Goal: Communication & Community: Answer question/provide support

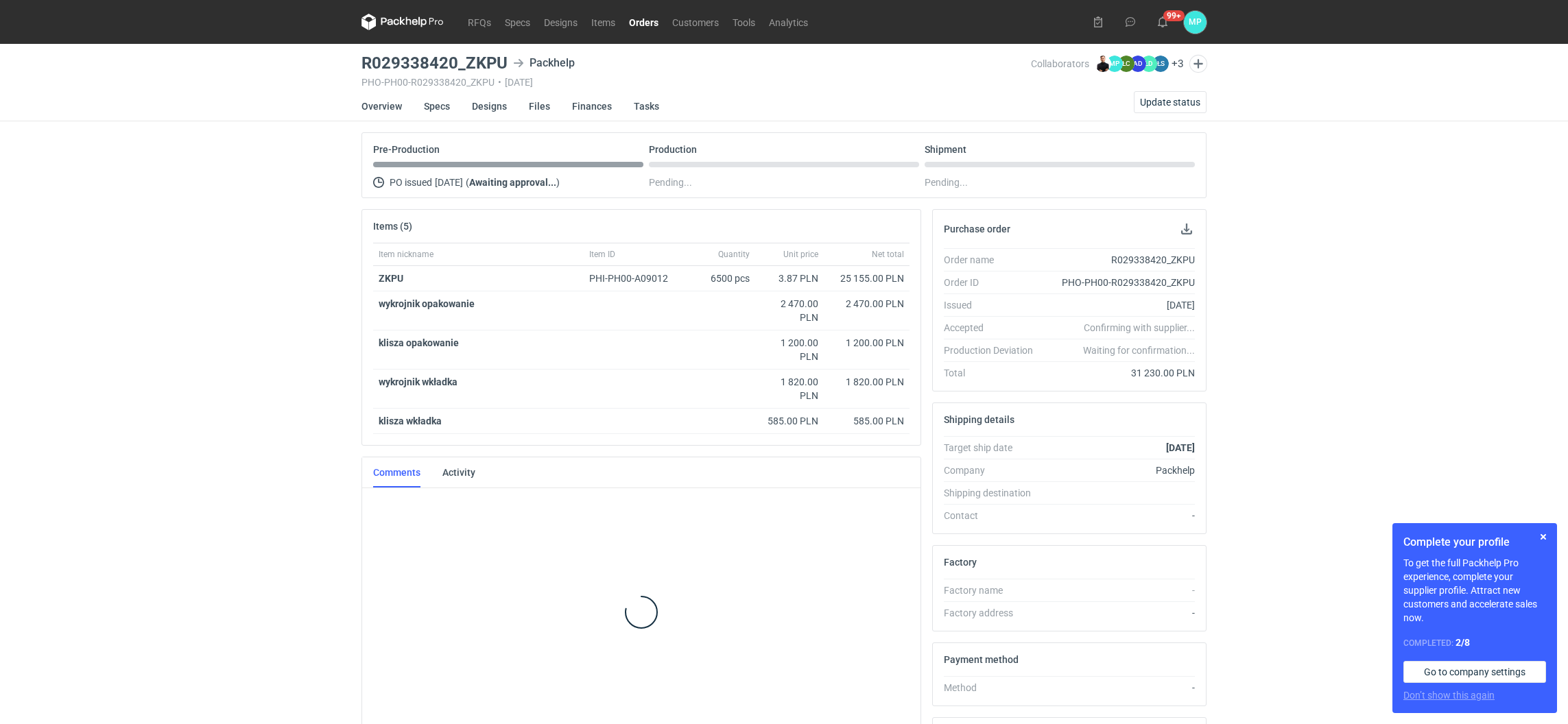
scroll to position [14, 0]
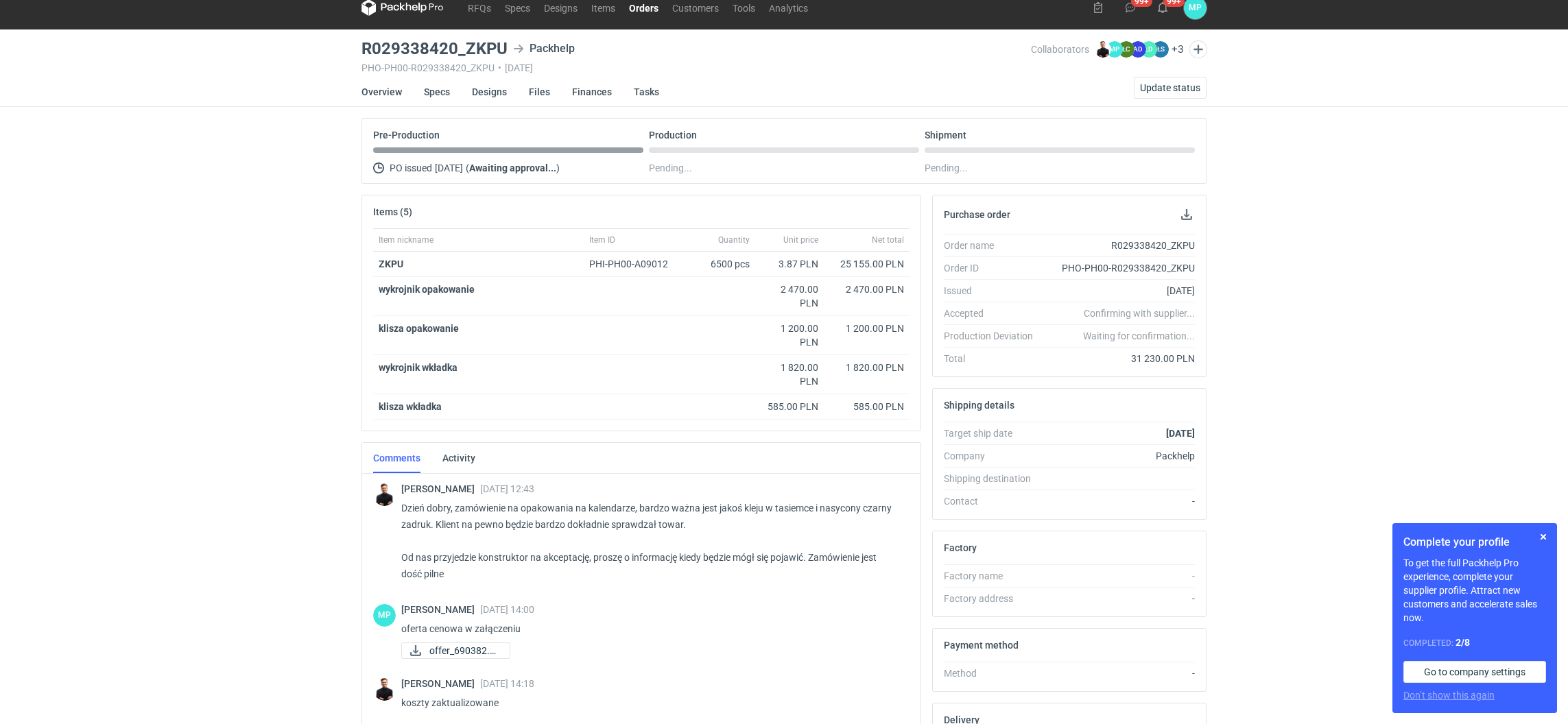
click at [636, 16] on nav "RFQs Specs Designs Items Orders Customers Tools Analytics" at bounding box center [589, 8] width 454 height 44
click at [636, 14] on link "Orders" at bounding box center [643, 7] width 43 height 17
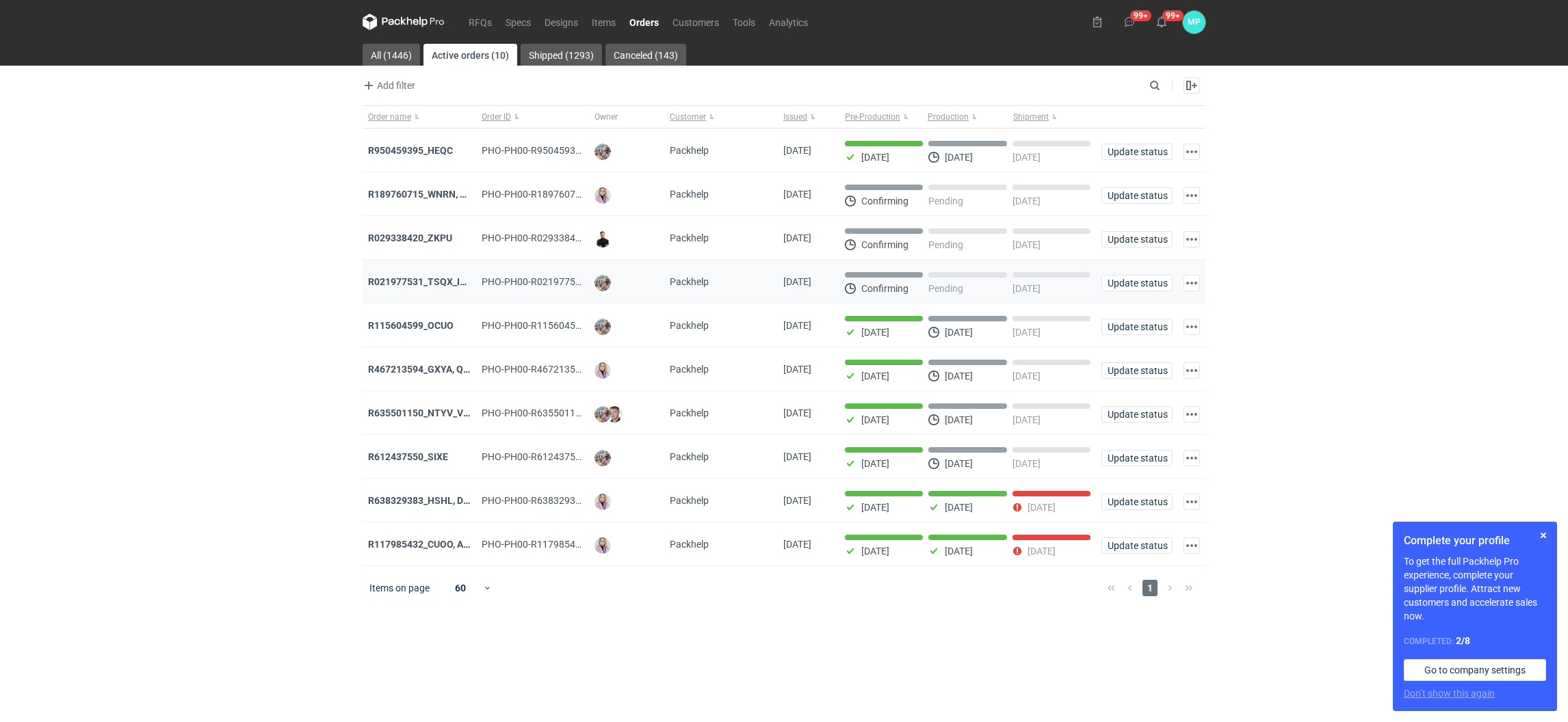
click at [436, 274] on div "R021977531_TSQX_IDUW" at bounding box center [419, 282] width 114 height 44
click at [436, 198] on strong "R189760715_WNRN, CWNS" at bounding box center [427, 194] width 119 height 11
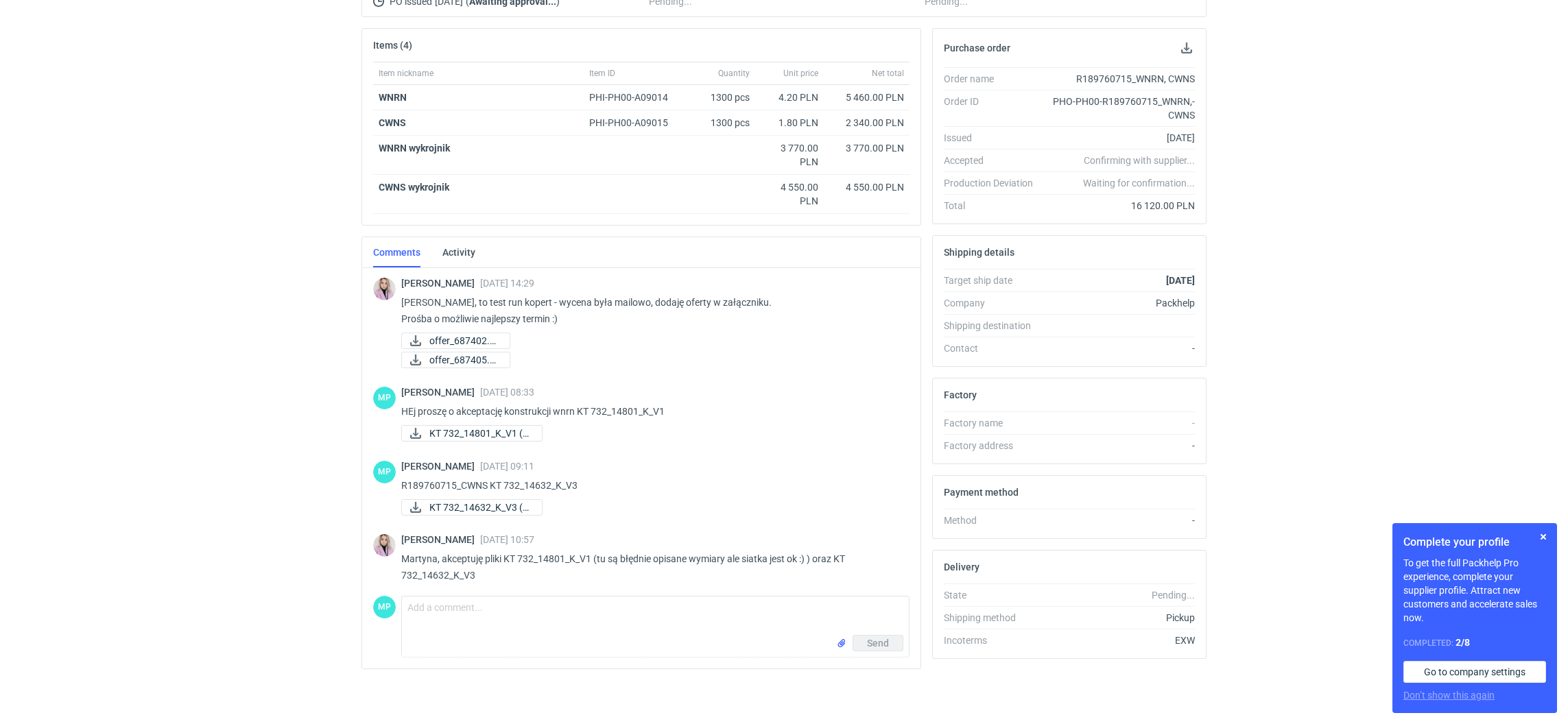
click at [1063, 237] on div "Shipping details" at bounding box center [1070, 252] width 273 height 33
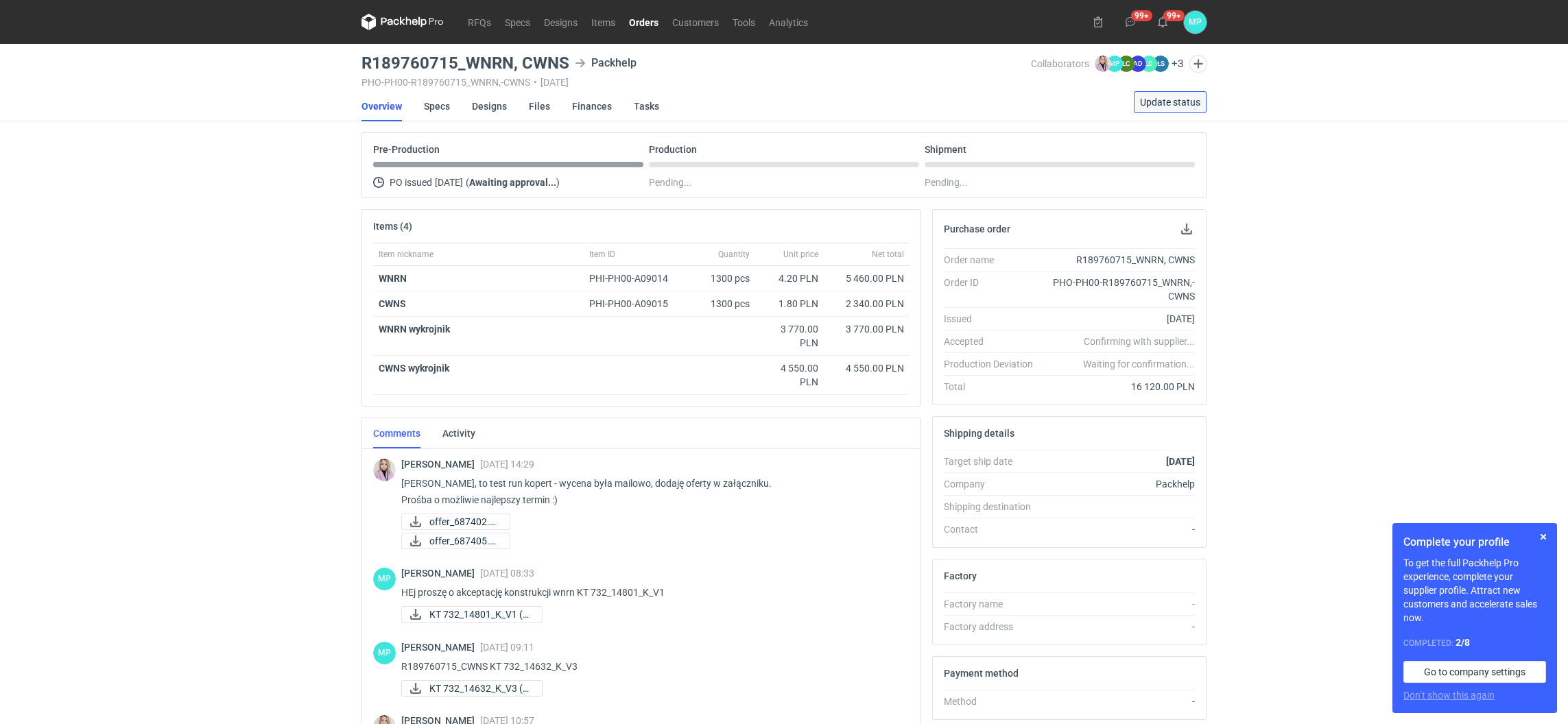
click at [1151, 102] on span "Update status" at bounding box center [1169, 102] width 60 height 10
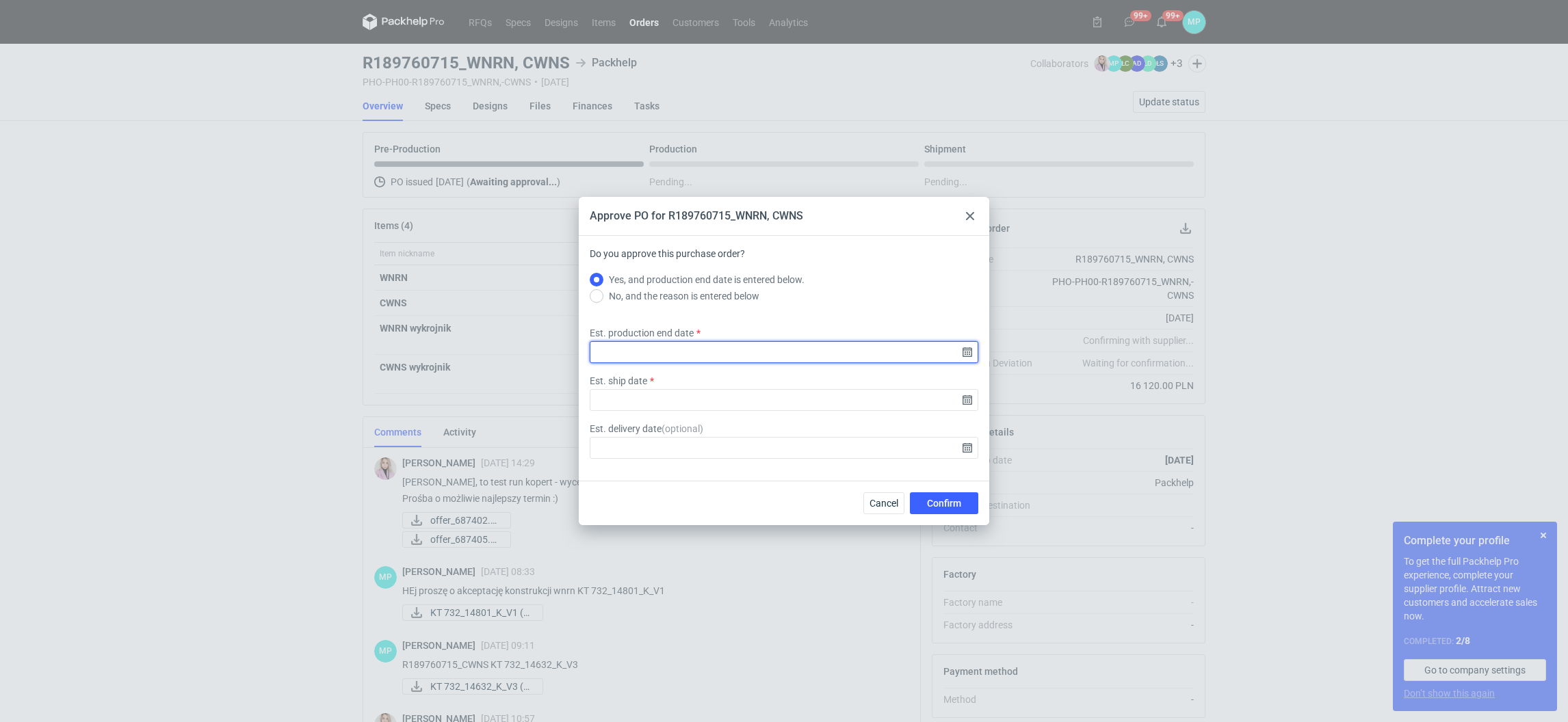
click at [701, 358] on input "Est. production end date" at bounding box center [784, 352] width 389 height 22
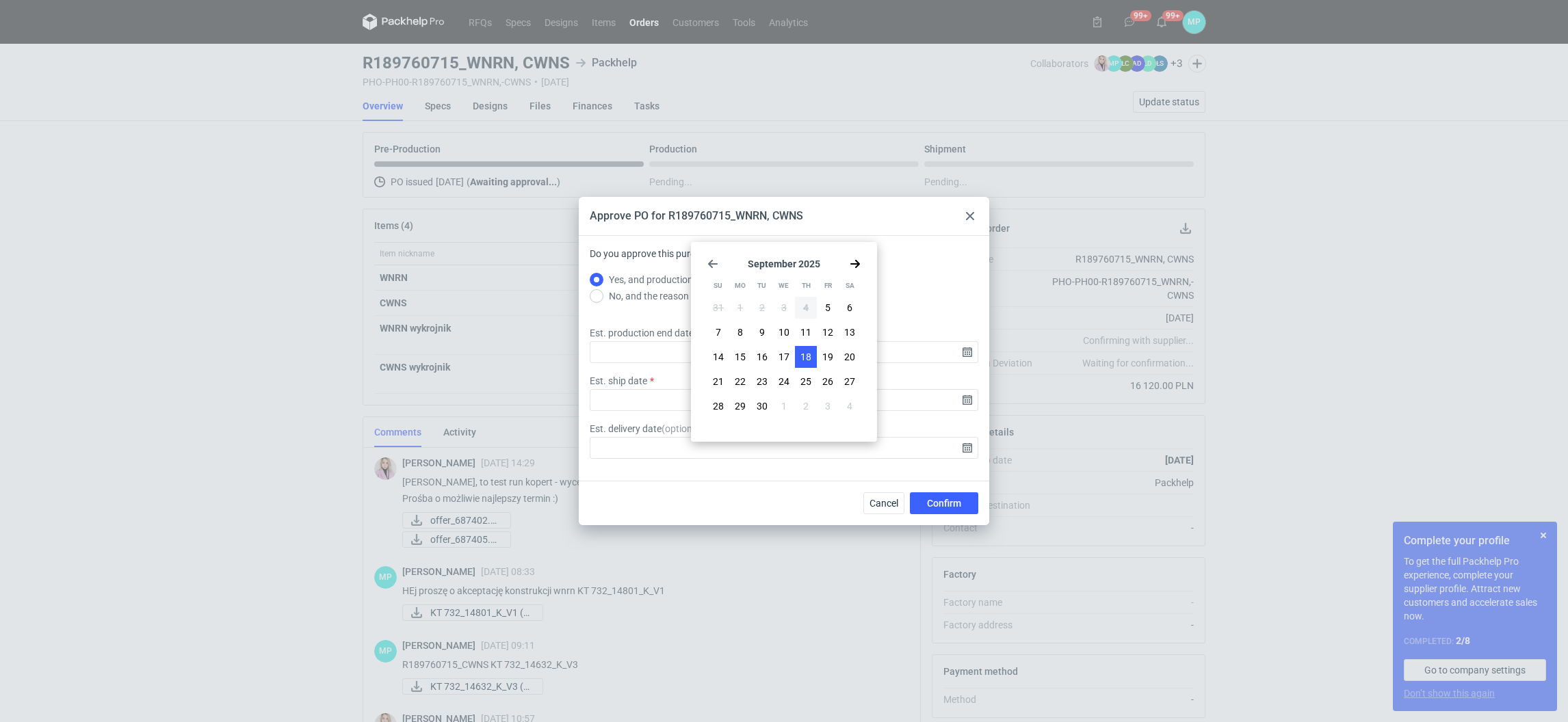
click at [802, 361] on span "18" at bounding box center [805, 357] width 11 height 14
type input "[DATE]"
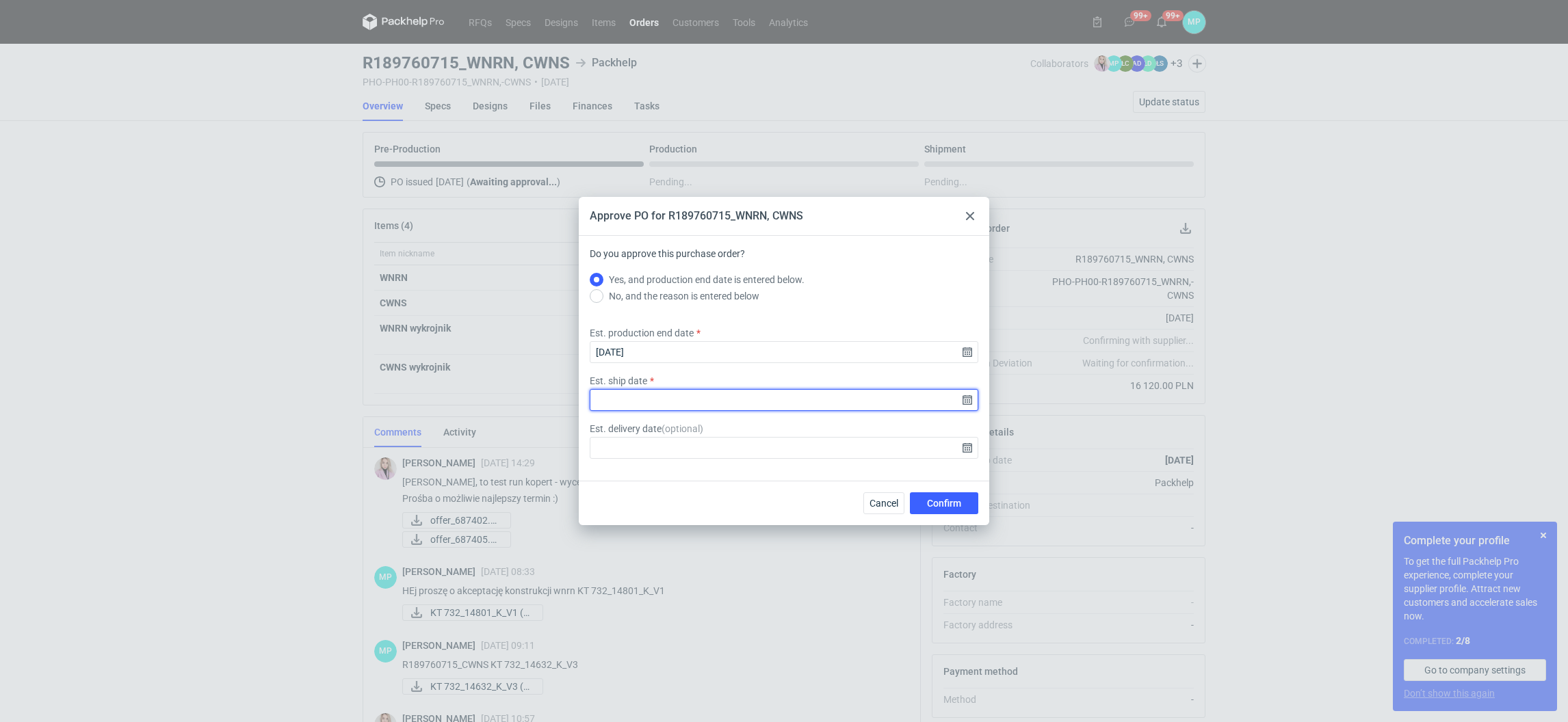
click at [790, 402] on input "Est. ship date" at bounding box center [784, 400] width 389 height 22
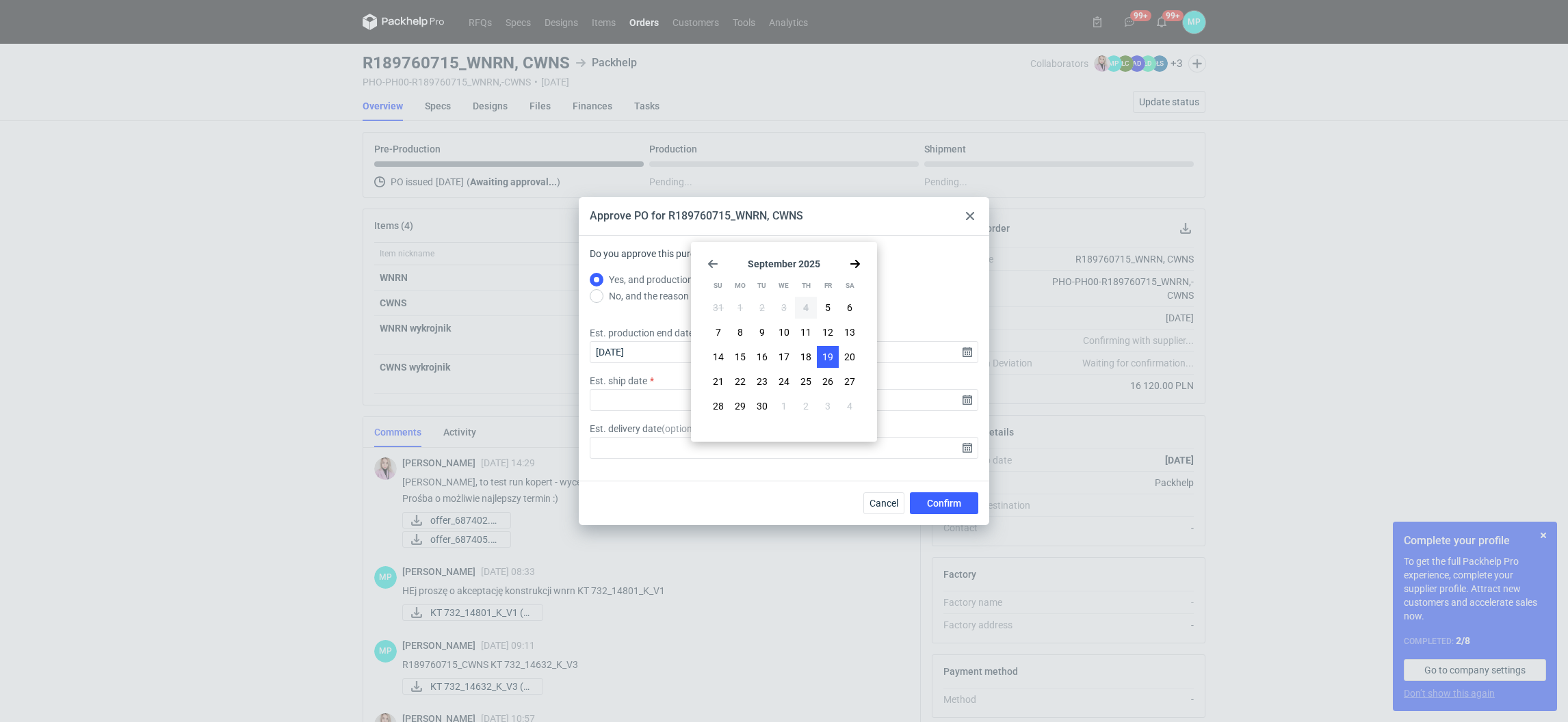
click at [828, 358] on span "19" at bounding box center [827, 357] width 11 height 14
type input "[DATE]"
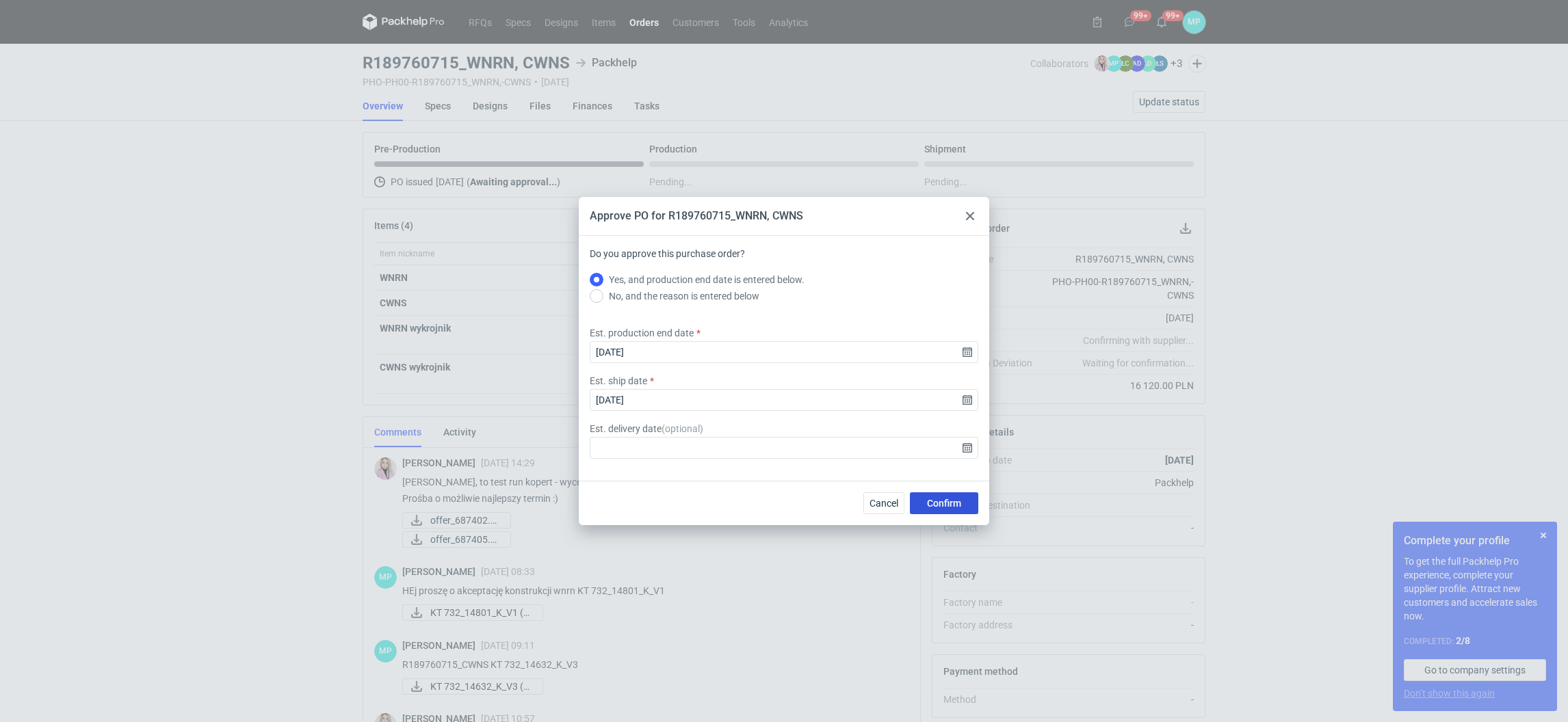
click at [950, 502] on span "Confirm" at bounding box center [943, 503] width 34 height 10
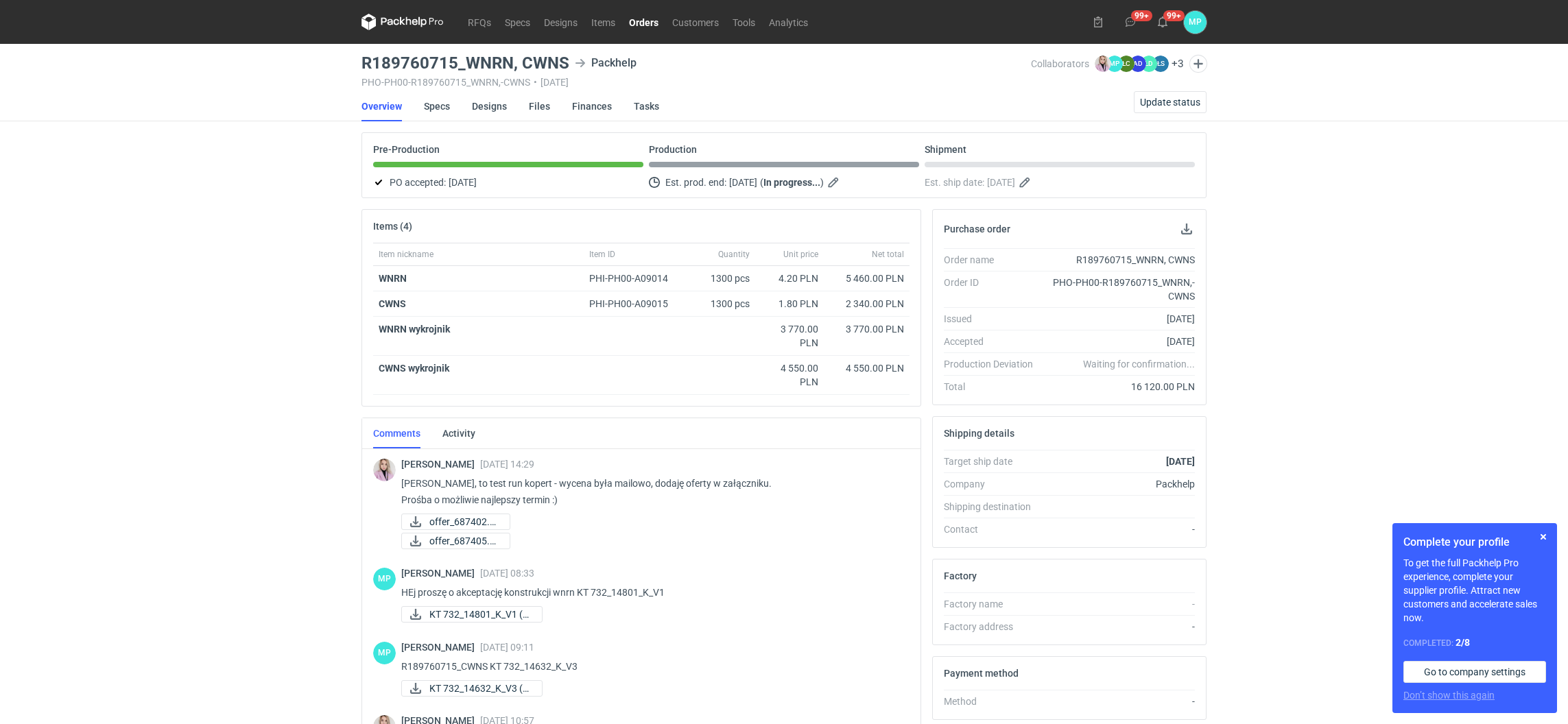
click at [637, 22] on link "Orders" at bounding box center [643, 22] width 43 height 17
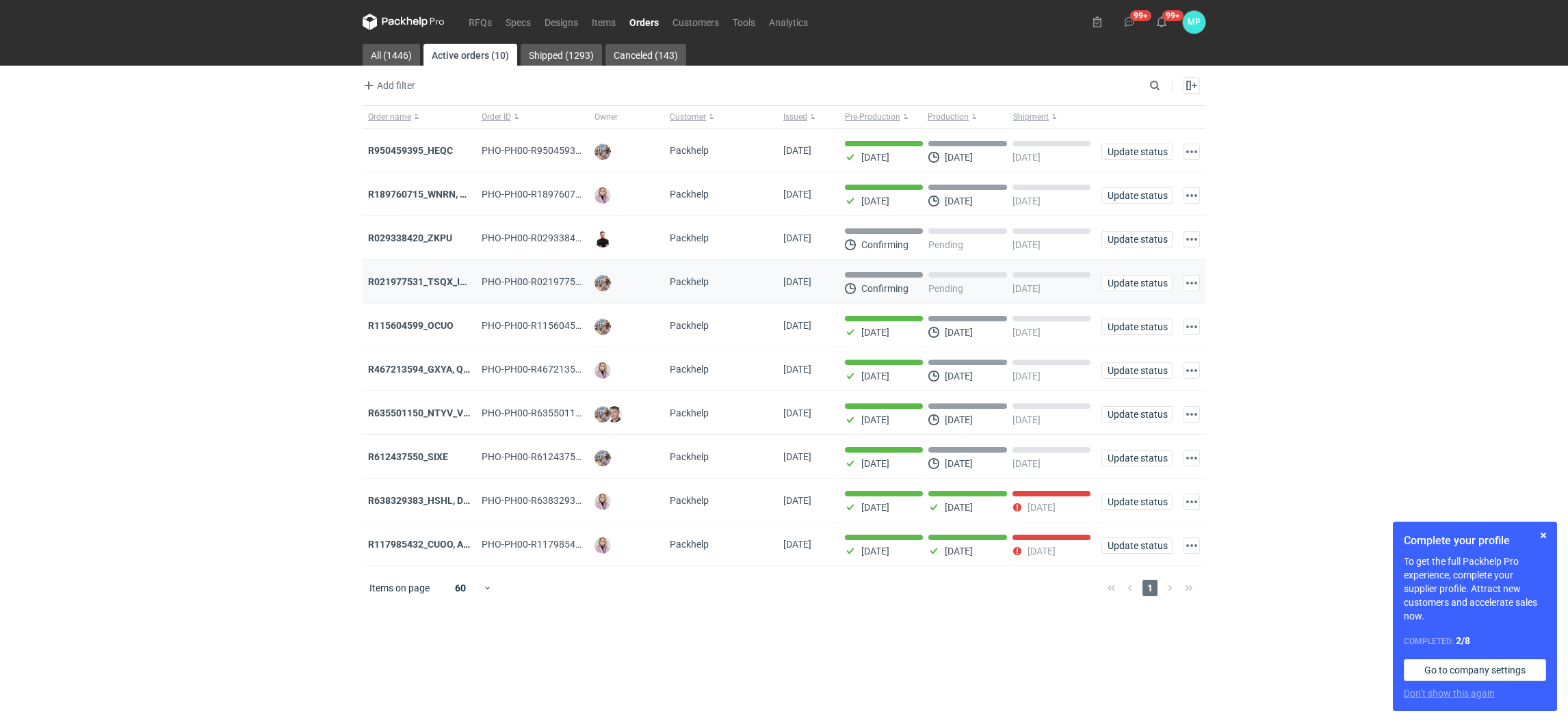
click at [410, 276] on div "R021977531_TSQX_IDUW" at bounding box center [418, 282] width 102 height 14
click at [411, 276] on div "R021977531_TSQX_IDUW" at bounding box center [418, 282] width 102 height 14
click at [413, 281] on strong "R021977531_TSQX_IDUW" at bounding box center [424, 281] width 112 height 11
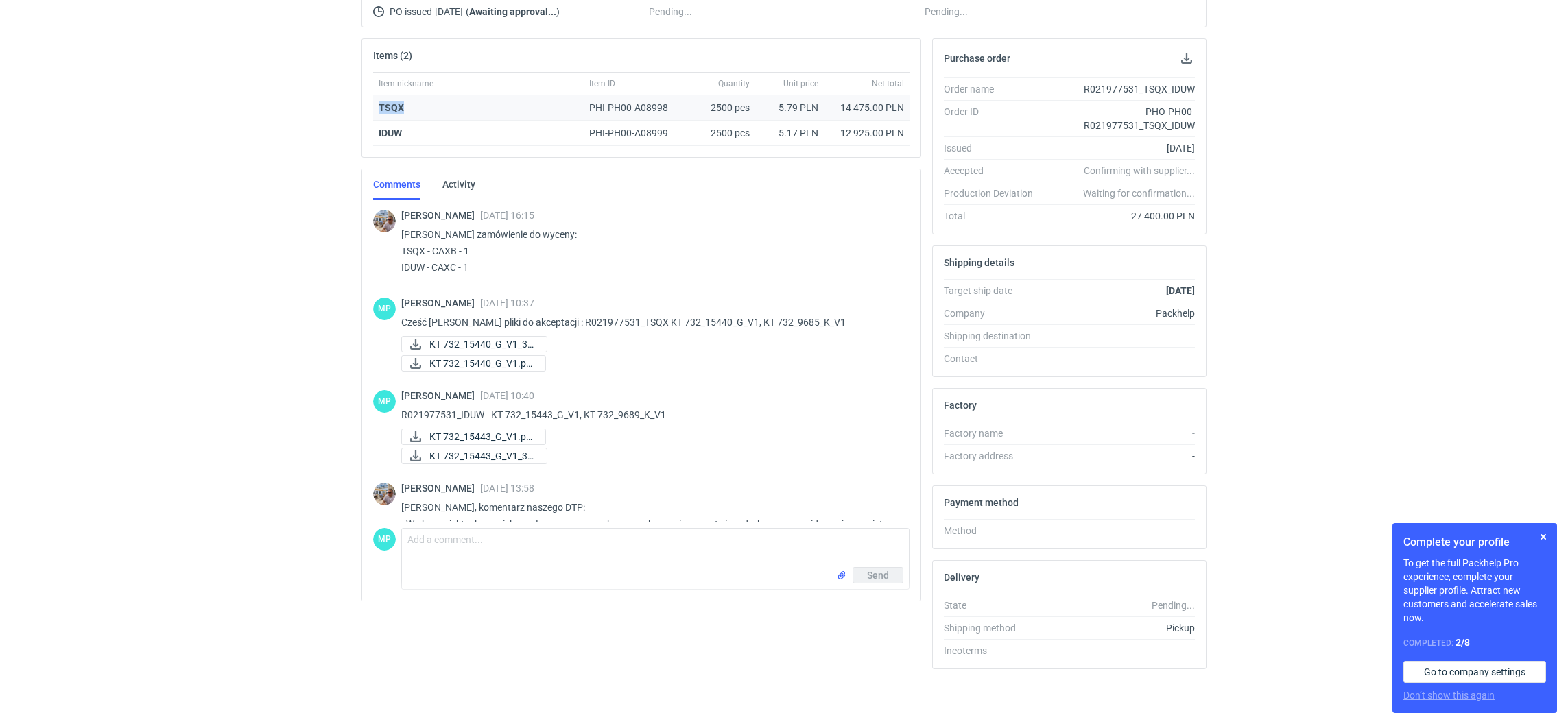
drag, startPoint x: 378, startPoint y: 102, endPoint x: 406, endPoint y: 104, distance: 28.1
click at [406, 103] on div "TSQX" at bounding box center [478, 108] width 200 height 14
copy strong "TSQX"
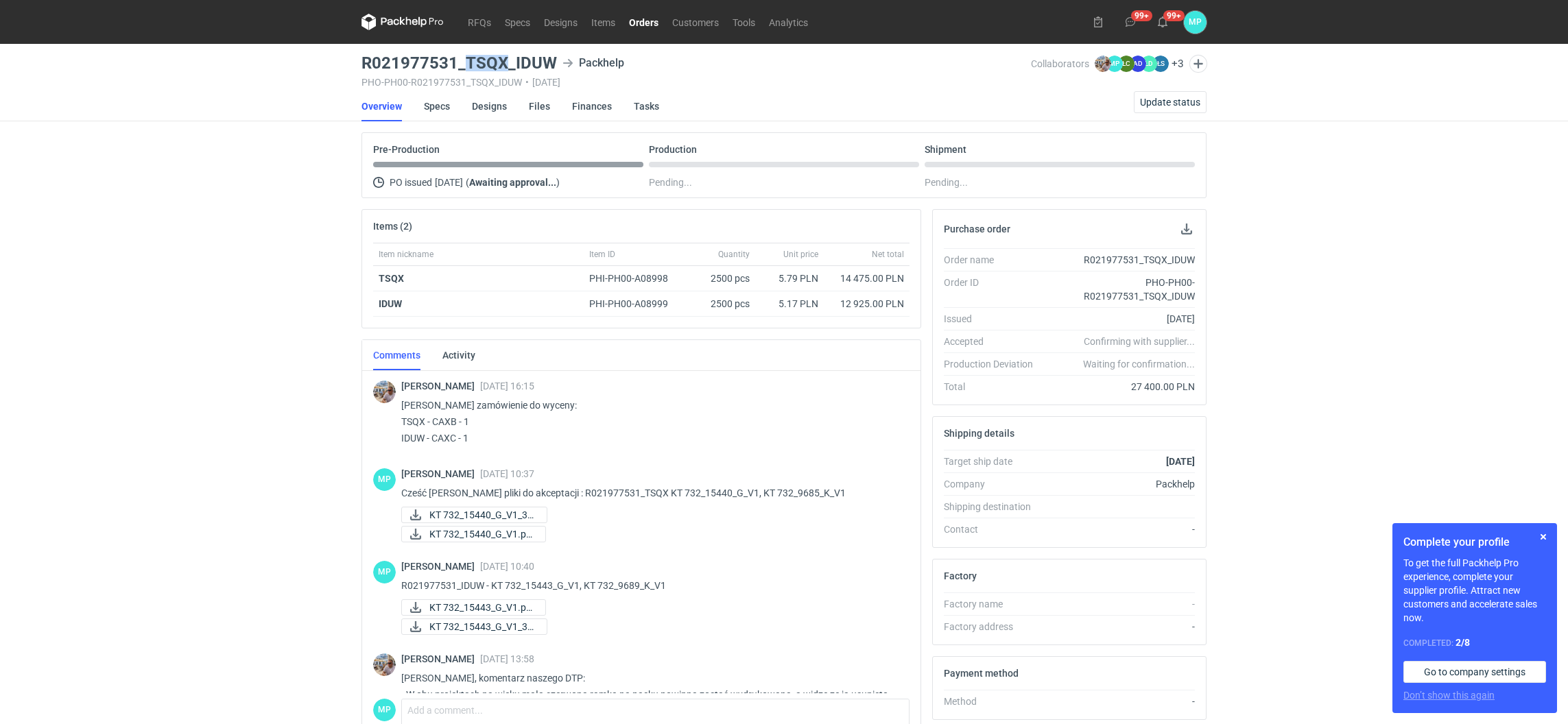
drag, startPoint x: 464, startPoint y: 54, endPoint x: 503, endPoint y: 68, distance: 41.4
click at [503, 68] on main "R021977531_TSQX_IDUW Packhelp PHO-PH00-R021977531_TSQX_IDUW • [DATE] Collaborat…" at bounding box center [783, 469] width 856 height 851
copy h3 "TSQX"
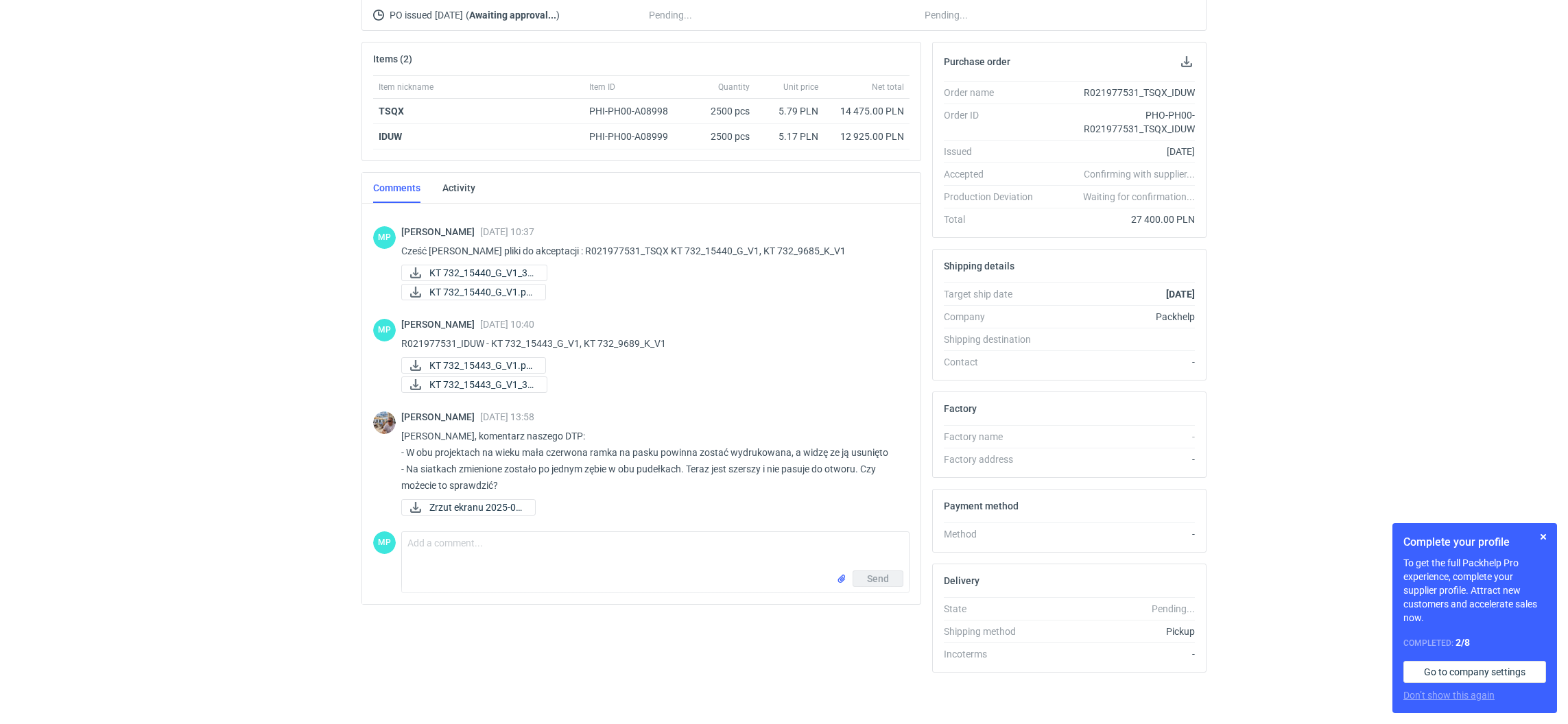
scroll to position [173, 0]
click at [450, 545] on textarea "Comment message" at bounding box center [655, 548] width 507 height 39
paste textarea "KT 732_15440_G_V2"
click at [408, 544] on textarea "KT 732_15440_G_V2" at bounding box center [655, 548] width 507 height 39
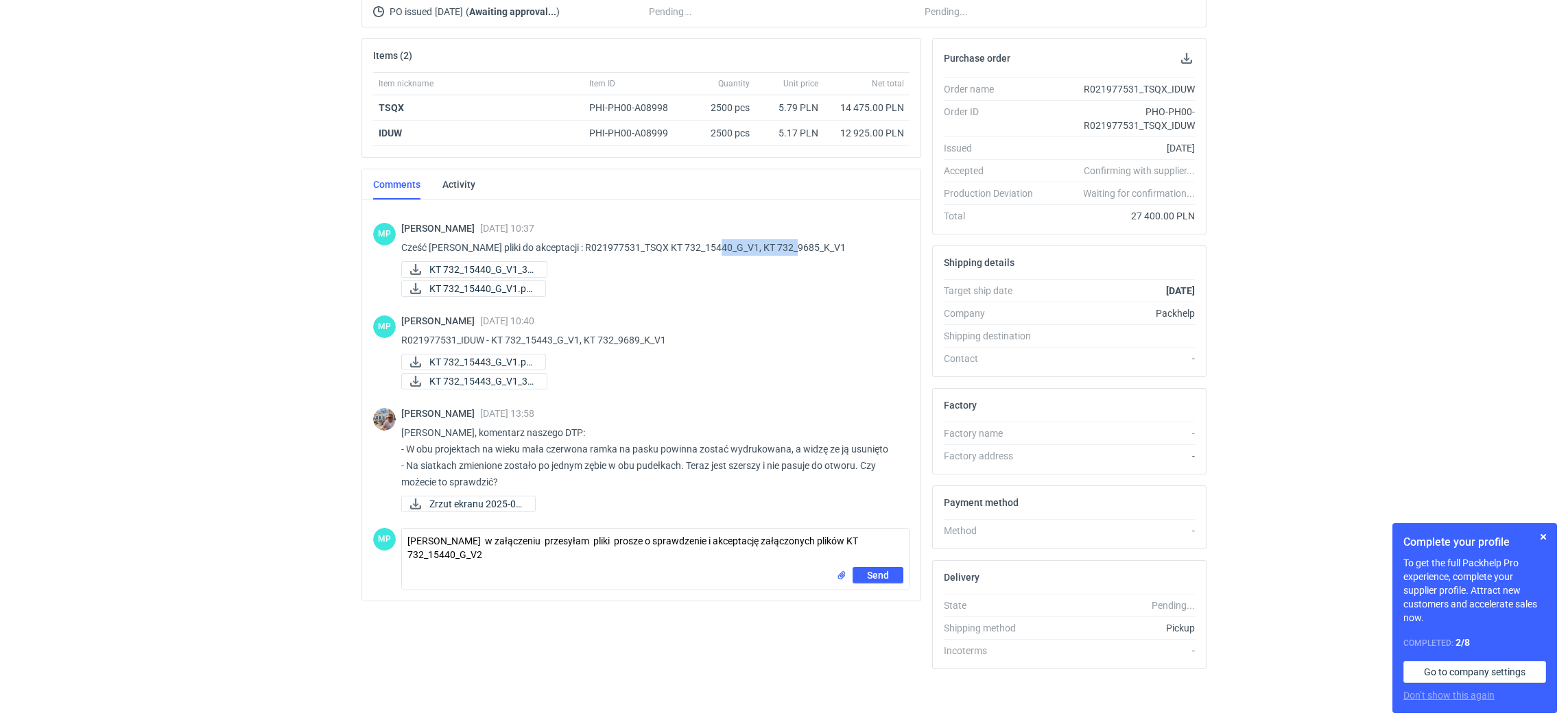
drag, startPoint x: 718, startPoint y: 240, endPoint x: 795, endPoint y: 250, distance: 77.6
click at [795, 251] on p "Cześć [PERSON_NAME] pliki do akceptacji : R021977531_TSQX KT 732_15440_G_V1, KT…" at bounding box center [650, 247] width 498 height 17
drag, startPoint x: 795, startPoint y: 250, endPoint x: 754, endPoint y: 257, distance: 41.6
click at [795, 252] on p "Cześć [PERSON_NAME] pliki do akceptacji : R021977531_TSQX KT 732_15440_G_V1, KT…" at bounding box center [650, 247] width 498 height 17
click at [735, 250] on p "Cześć [PERSON_NAME] pliki do akceptacji : R021977531_TSQX KT 732_15440_G_V1, KT…" at bounding box center [650, 247] width 498 height 17
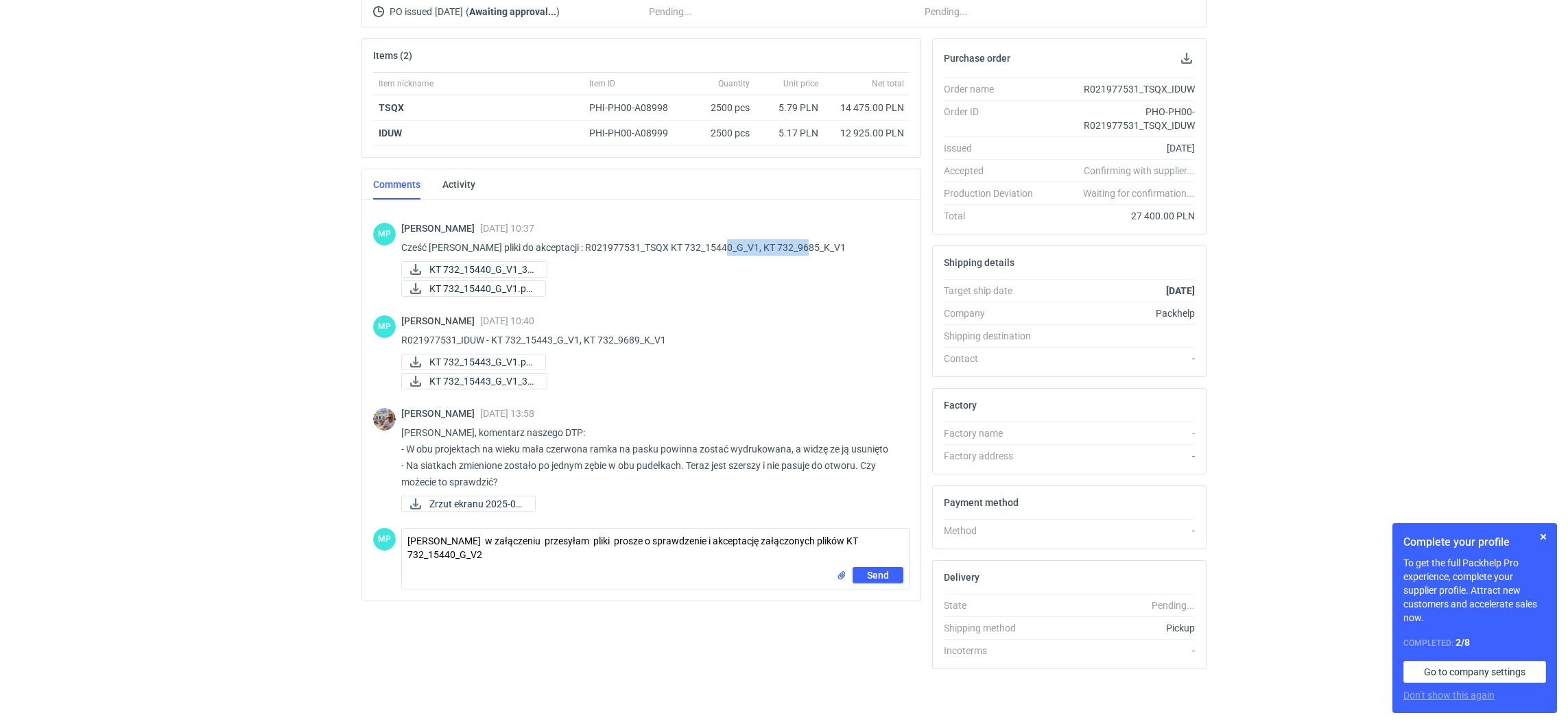
drag, startPoint x: 731, startPoint y: 242, endPoint x: 822, endPoint y: 248, distance: 91.2
click at [822, 248] on p "Cześć [PERSON_NAME] pliki do akceptacji : R021977531_TSQX KT 732_15440_G_V1, KT…" at bounding box center [650, 247] width 498 height 17
click at [896, 538] on textarea "[PERSON_NAME] w załączeniu przesyłam pliki prosze o sprawdzenie i akceptację za…" at bounding box center [655, 548] width 507 height 39
paste textarea "KT 732_9685_K_V1"
drag, startPoint x: 489, startPoint y: 338, endPoint x: 669, endPoint y: 327, distance: 180.3
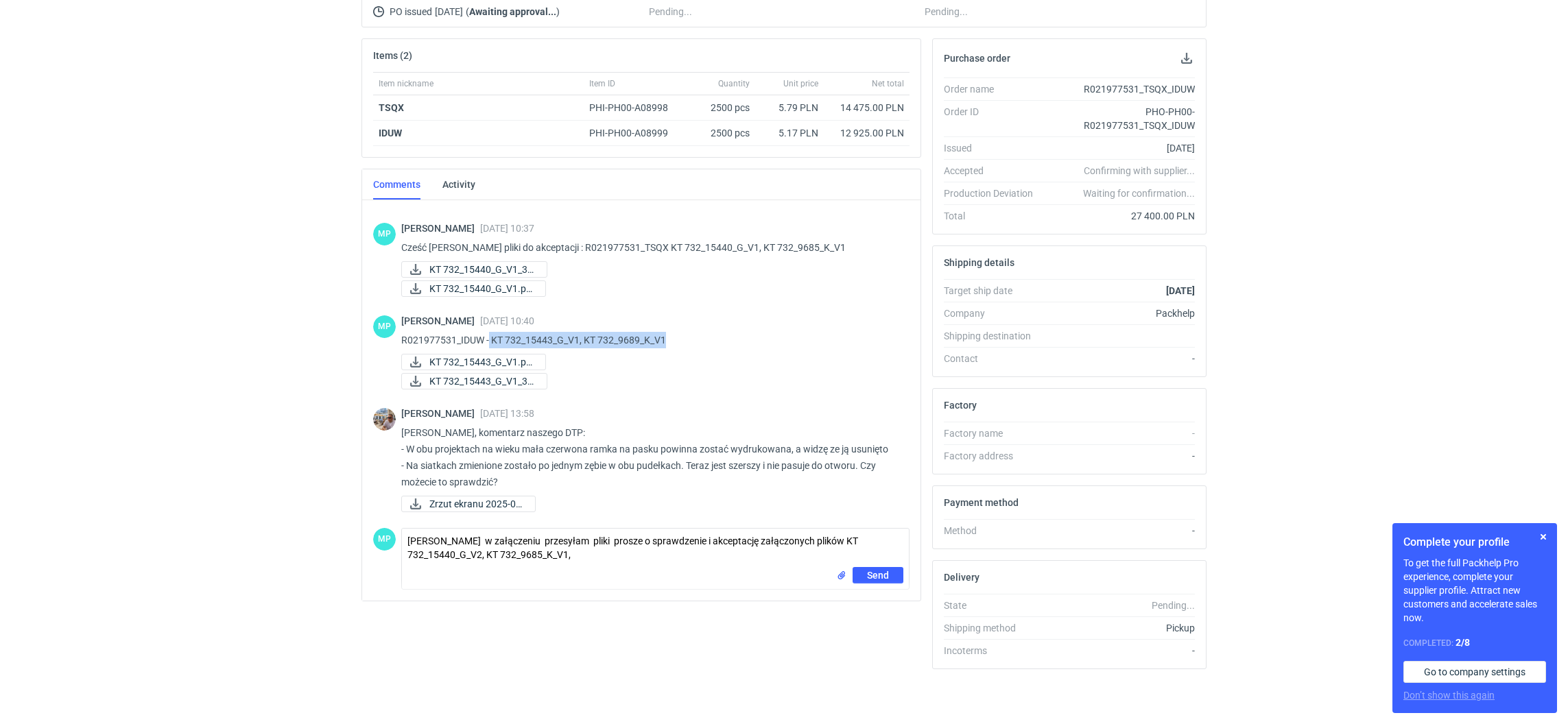
click at [669, 327] on div "[PERSON_NAME] [DATE] 10:40 R021977531_IDUW - KT 732_15443_G_V1, KT 732_9689_K_V…" at bounding box center [650, 353] width 498 height 76
copy p "KT 732_15443_G_V1, KT 732_9689_K_V1"
click at [505, 559] on textarea "[PERSON_NAME] w załączeniu przesyłam pliki prosze o sprawdzenie i akceptację za…" at bounding box center [655, 548] width 507 height 39
paste textarea "KT 732_15443_G_V1, KT 732_9689_K_V1"
drag, startPoint x: 583, startPoint y: 553, endPoint x: 583, endPoint y: 545, distance: 8.0
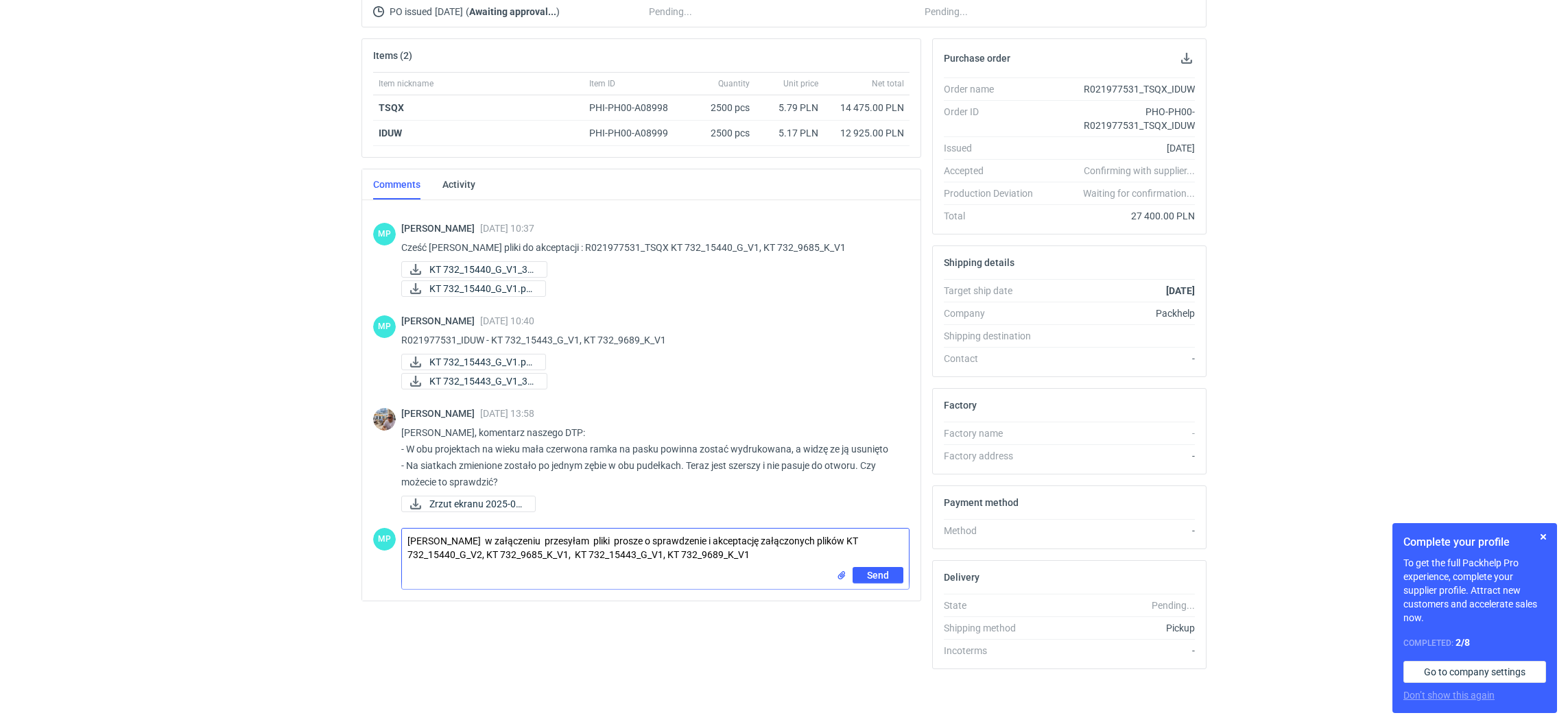
click at [580, 554] on textarea "[PERSON_NAME] w załączeniu przesyłam pliki prosze o sprawdzenie i akceptację za…" at bounding box center [655, 548] width 507 height 39
type textarea "[PERSON_NAME] w załączeniu przesyłam pliki prosze o sprawdzenie i akceptację za…"
click at [843, 568] on input "file" at bounding box center [842, 575] width 11 height 14
click at [837, 603] on input "file" at bounding box center [842, 605] width 11 height 14
click at [871, 623] on span "Send" at bounding box center [878, 623] width 22 height 10
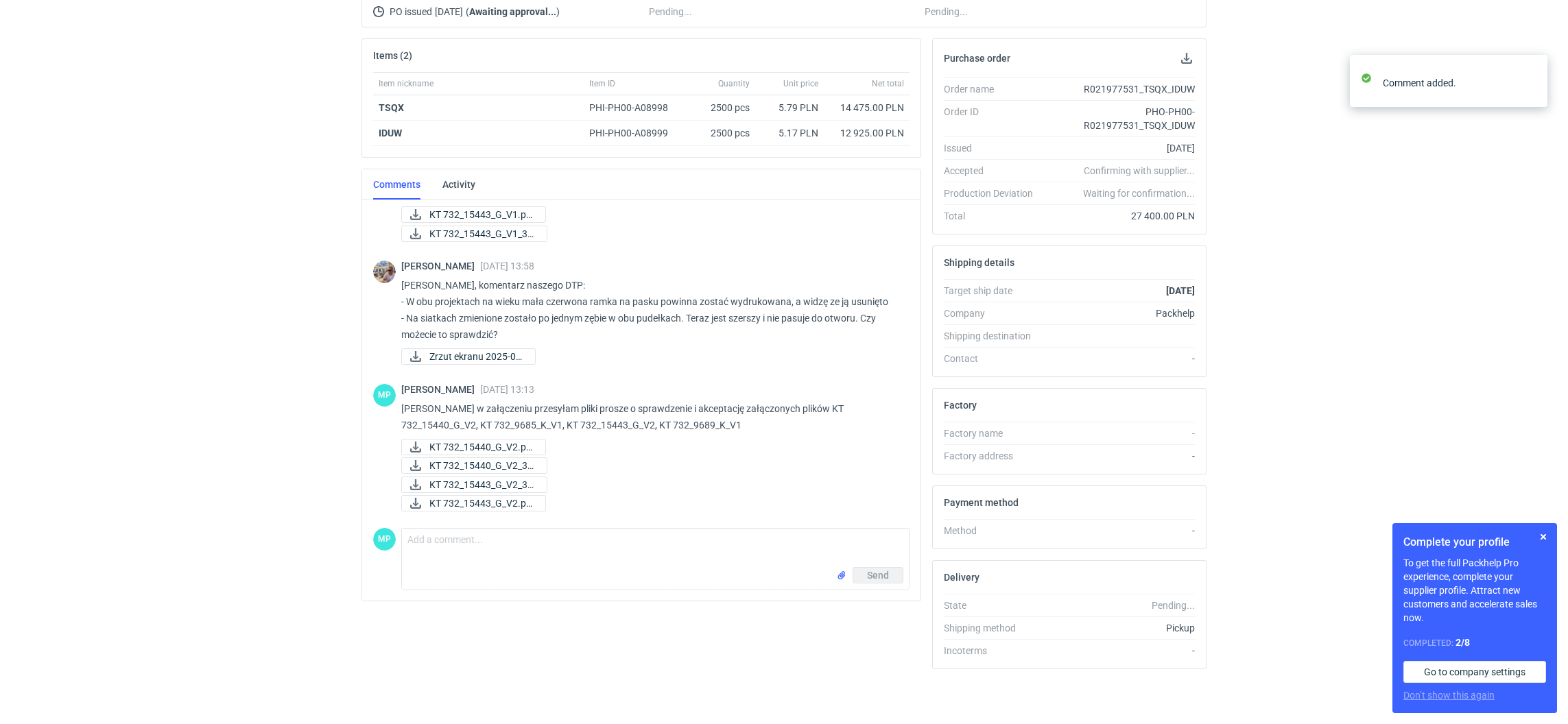
scroll to position [221, 0]
